Goal: Find specific page/section: Find specific page/section

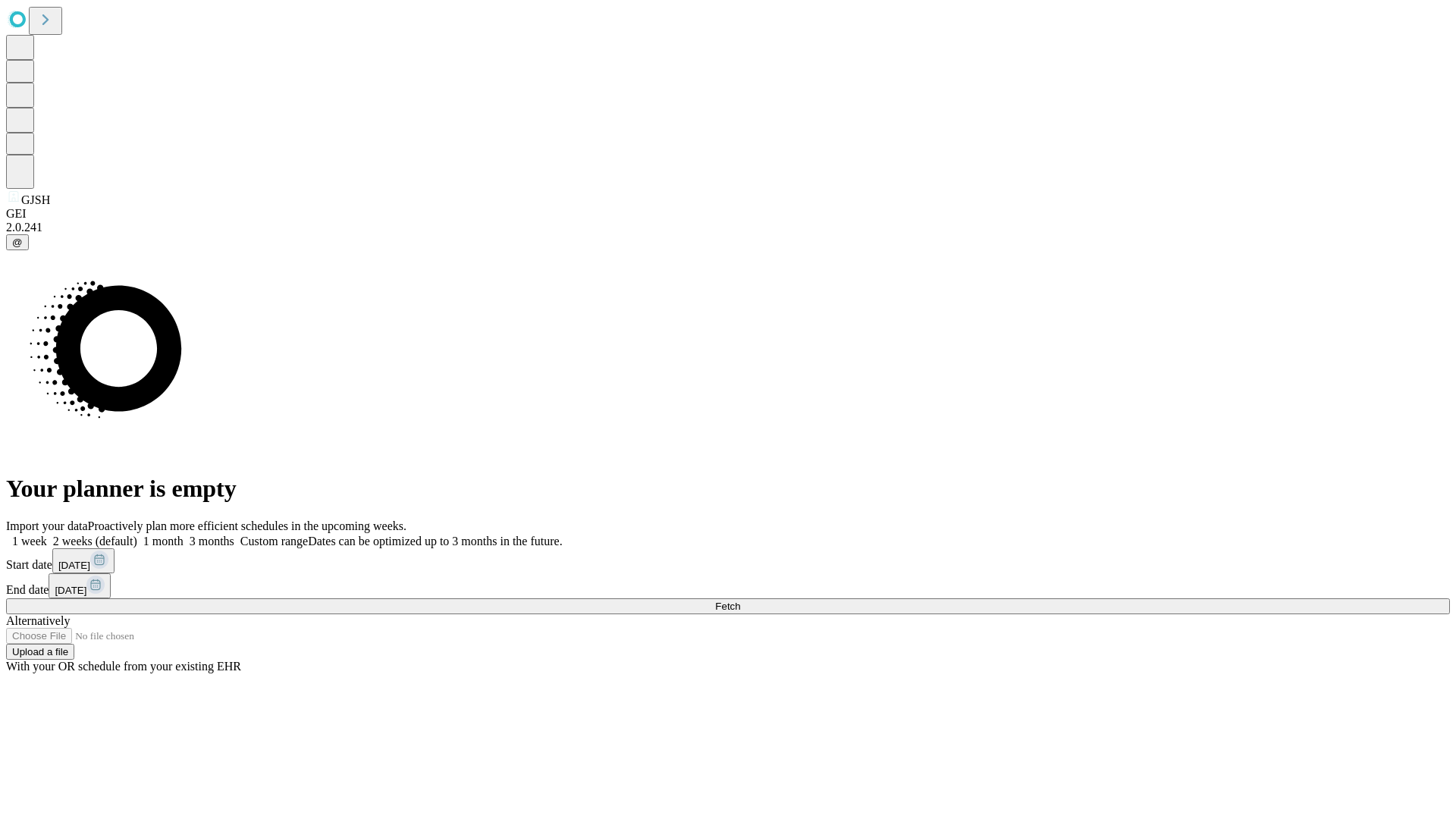
click at [740, 601] on span "Fetch" at bounding box center [728, 606] width 25 height 12
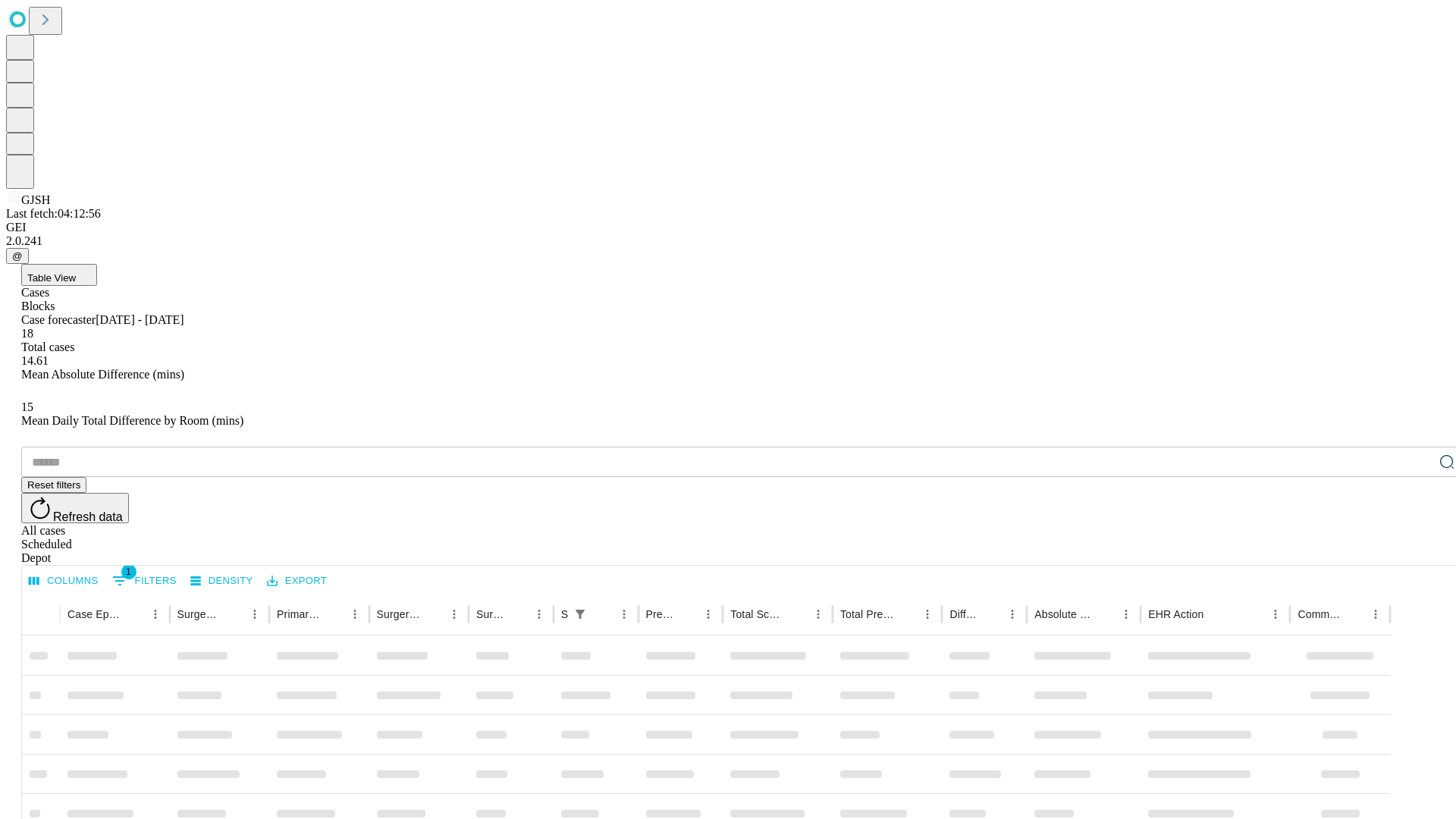
click at [1416, 551] on div "Depot" at bounding box center [743, 557] width 1444 height 13
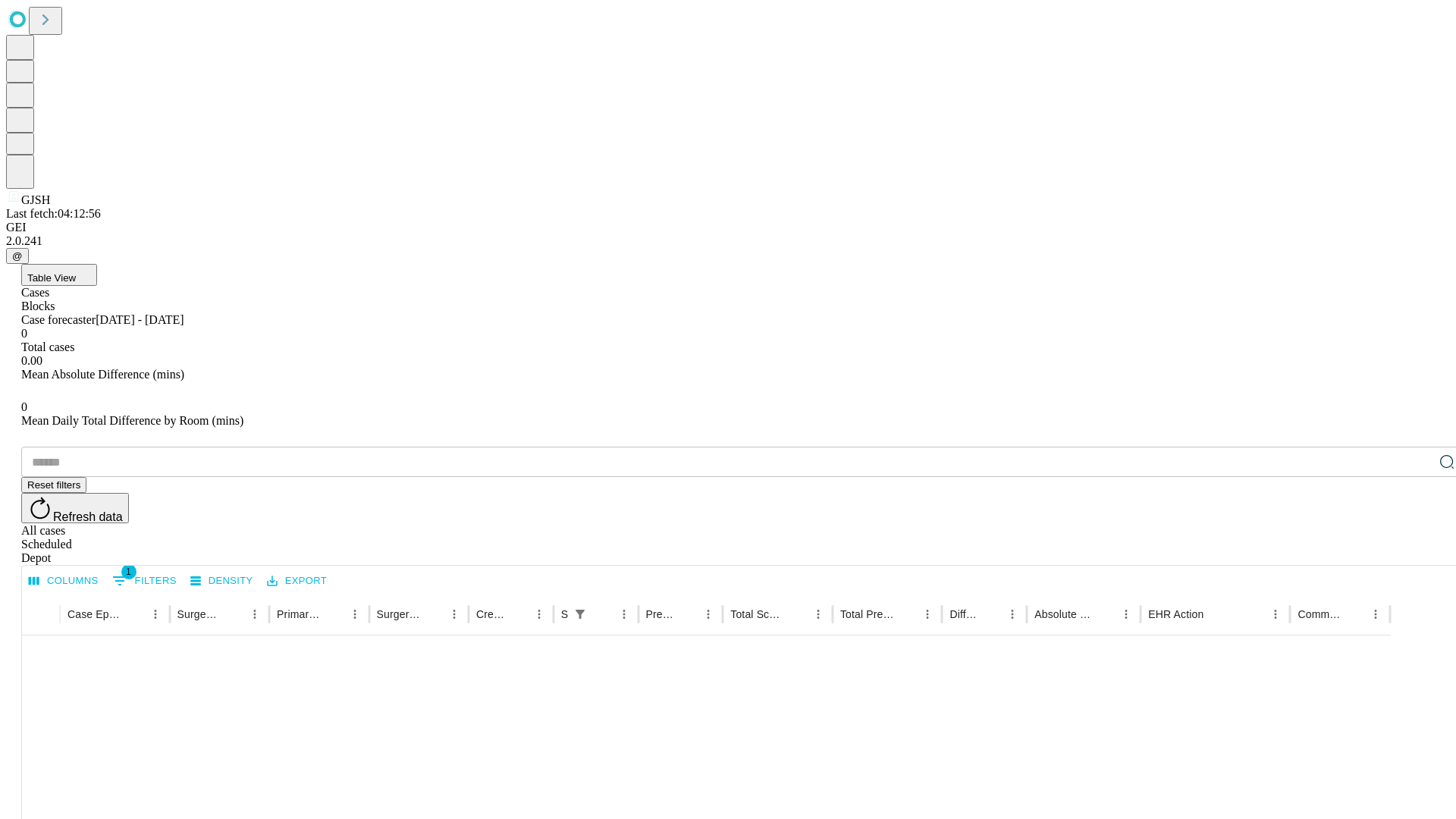
click at [1293, 524] on div "All cases" at bounding box center [743, 530] width 1444 height 13
